Goal: Find specific page/section: Find specific page/section

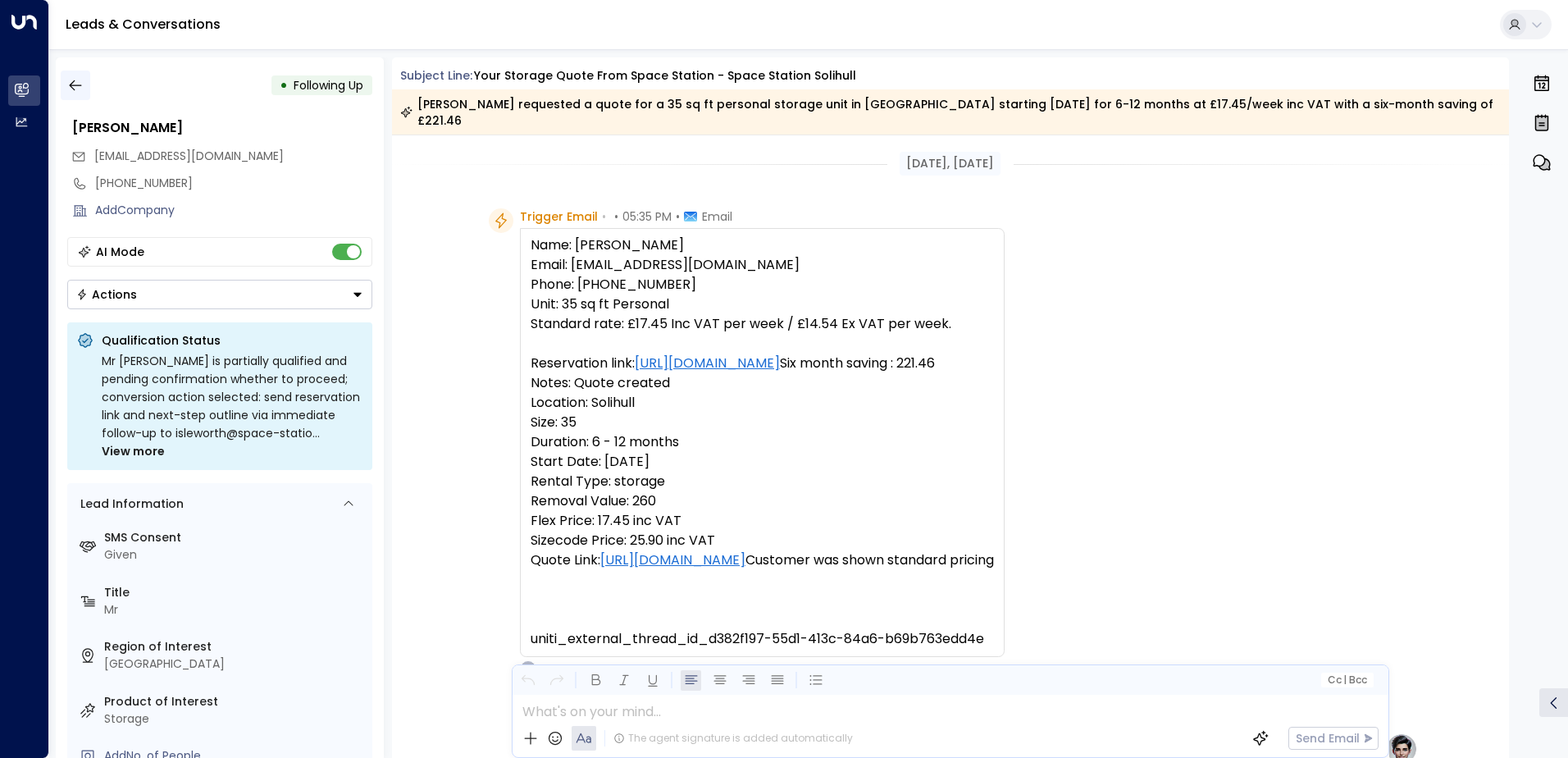
scroll to position [1162, 0]
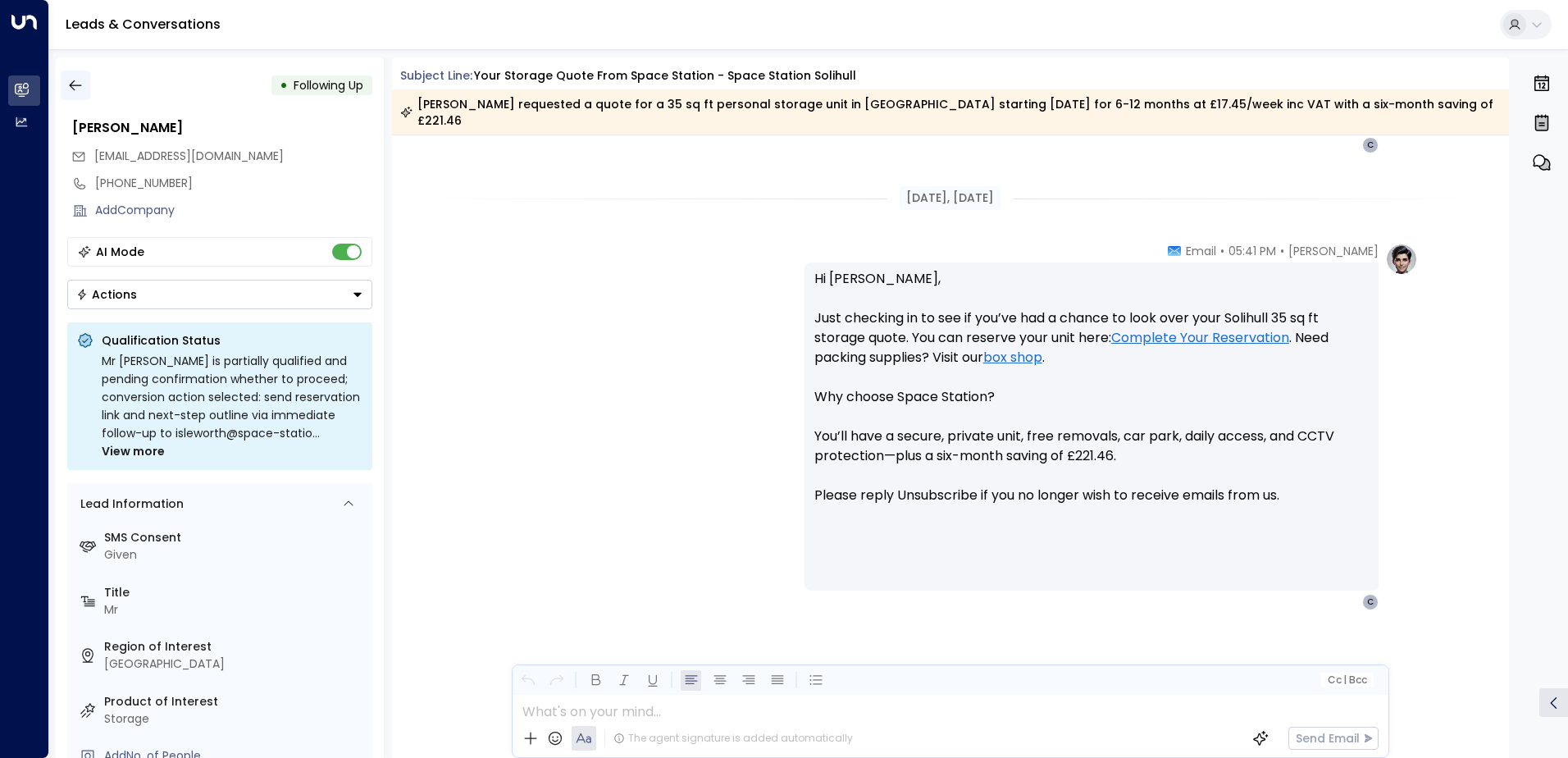
click at [74, 85] on icon "button" at bounding box center [75, 85] width 16 height 16
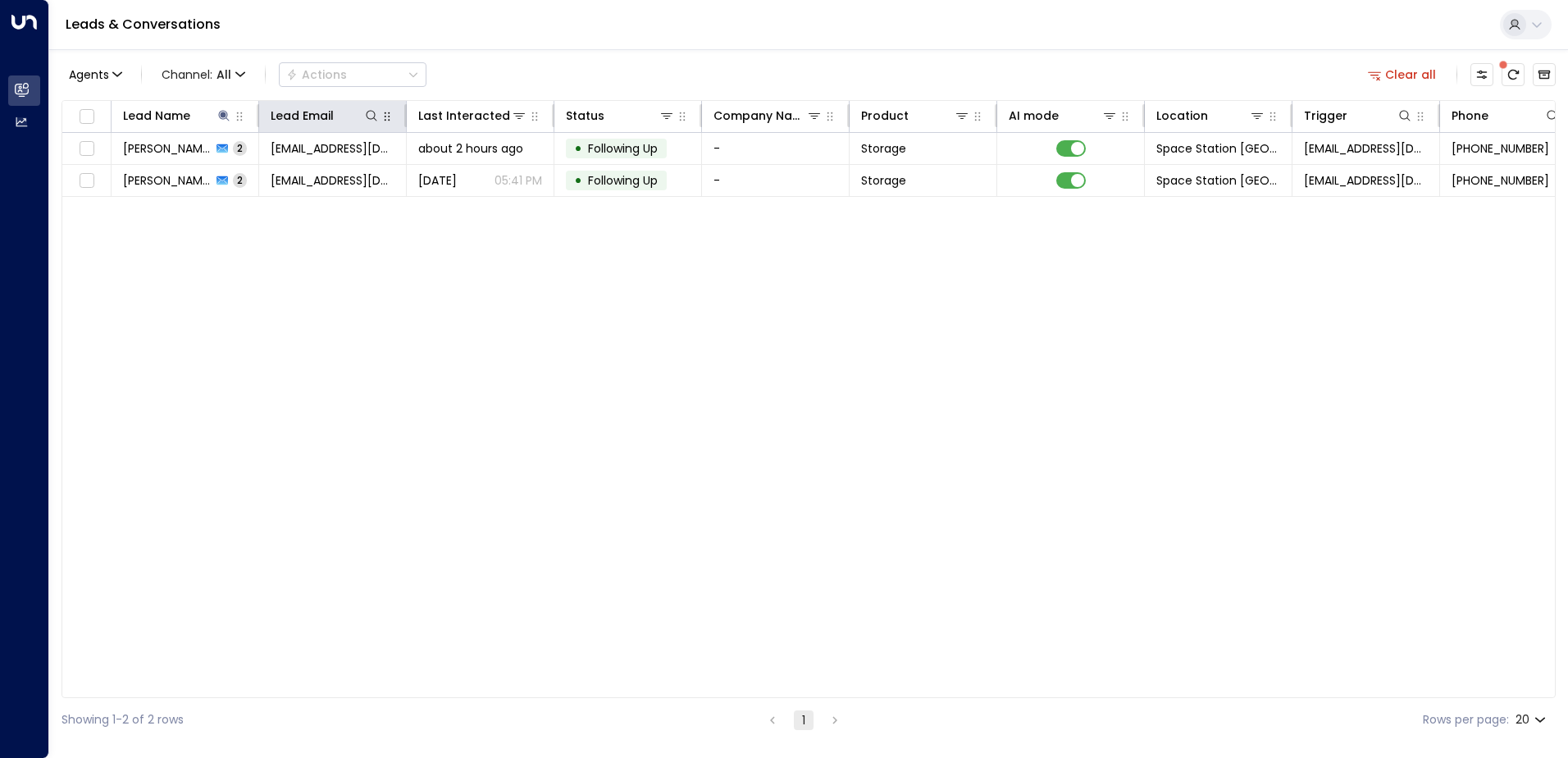
click at [380, 112] on button "button" at bounding box center [386, 116] width 16 height 16
click at [374, 117] on icon at bounding box center [371, 114] width 11 height 11
click at [221, 118] on icon at bounding box center [223, 114] width 11 height 11
type input "*"
type input "******"
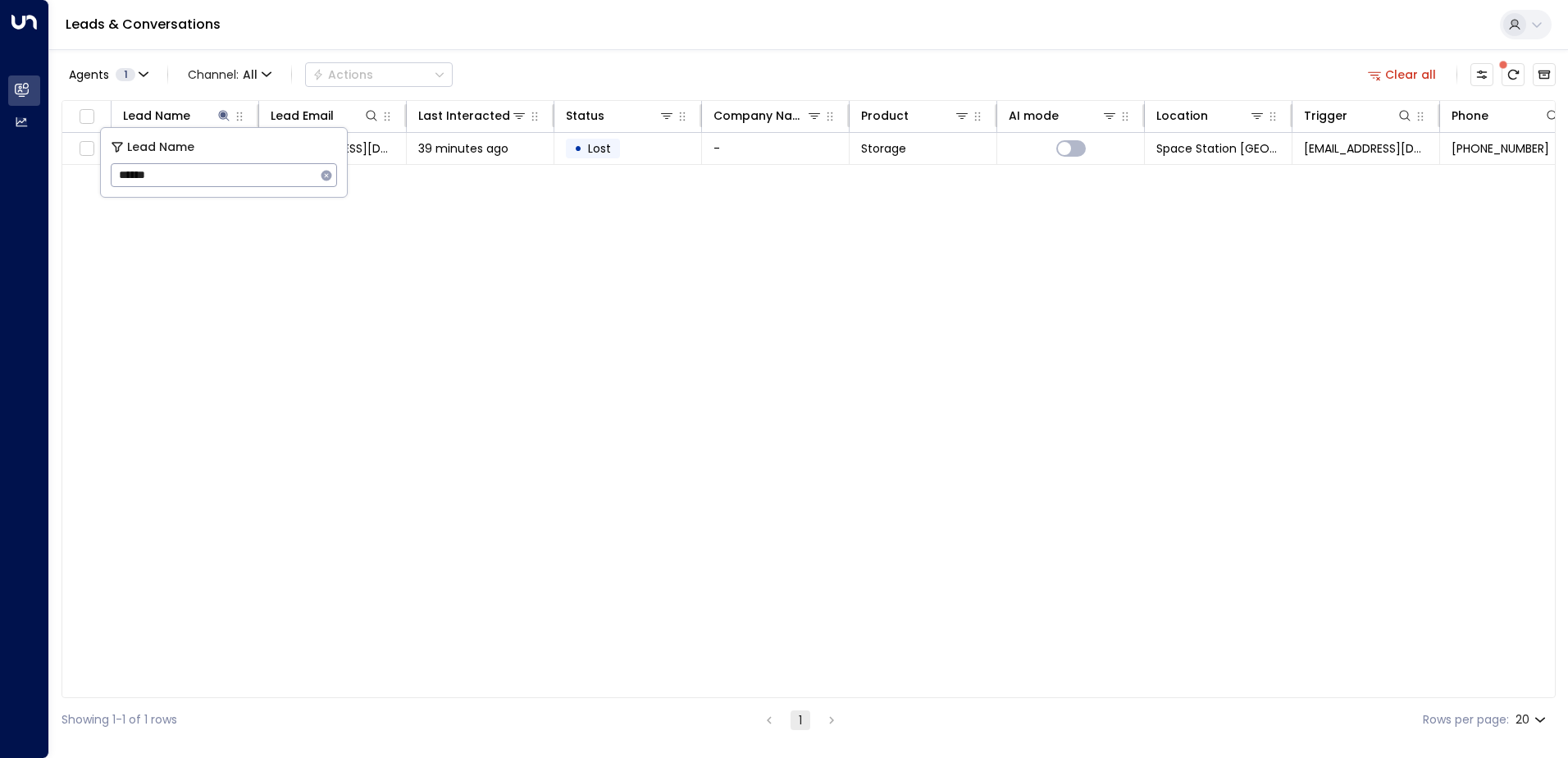
click at [649, 64] on div "Agents 1 Channel: All Actions Clear all" at bounding box center [808, 75] width 1494 height 35
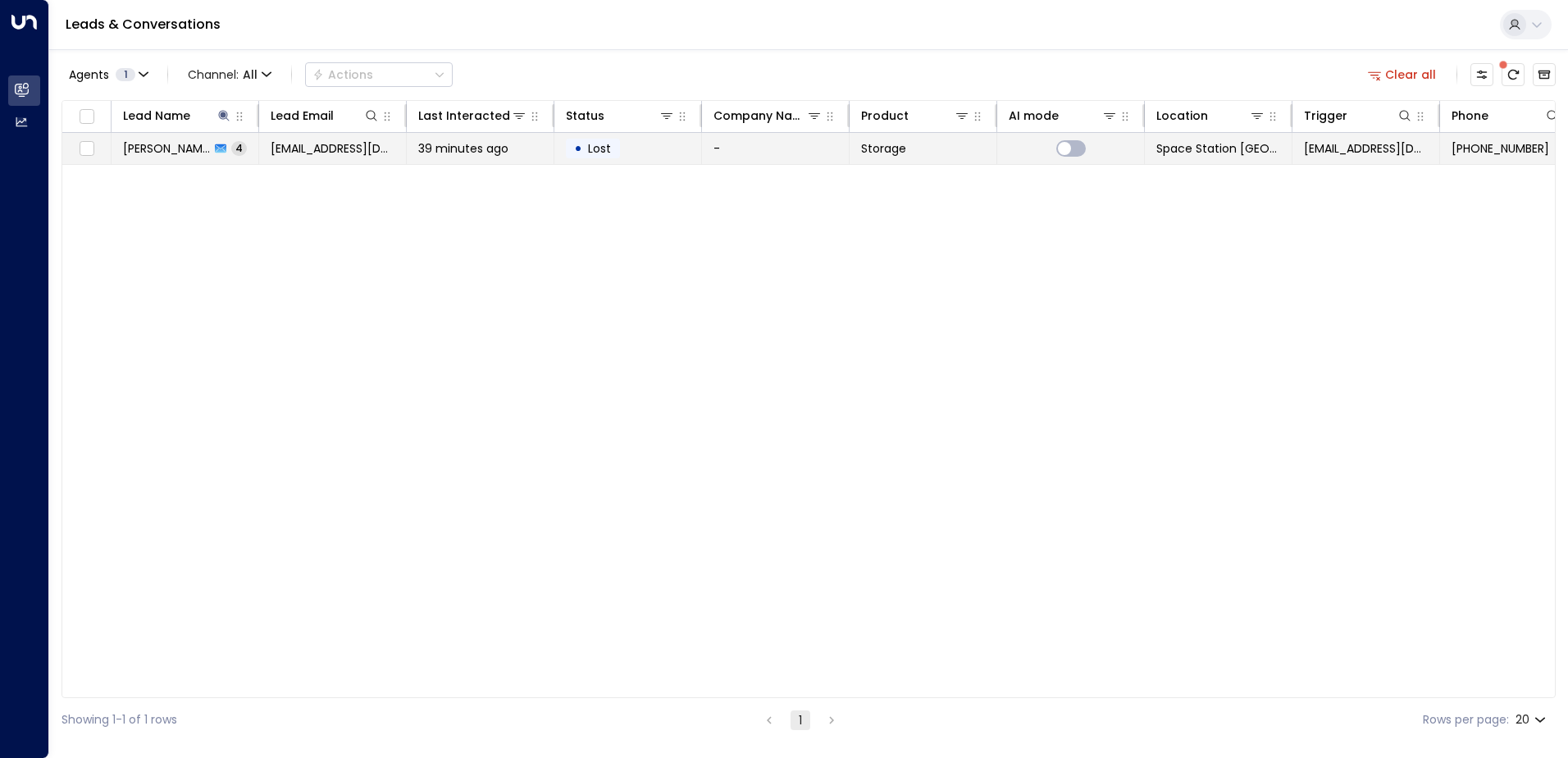
click at [447, 154] on span "39 minutes ago" at bounding box center [463, 148] width 90 height 16
